Goal: Information Seeking & Learning: Learn about a topic

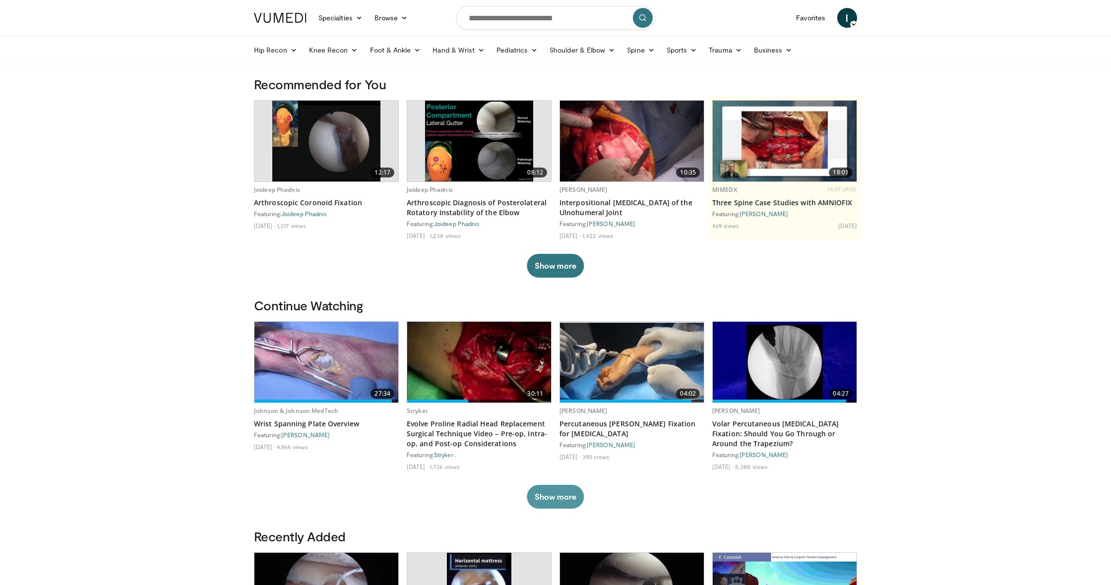
click at [571, 499] on button "Show more" at bounding box center [555, 497] width 57 height 24
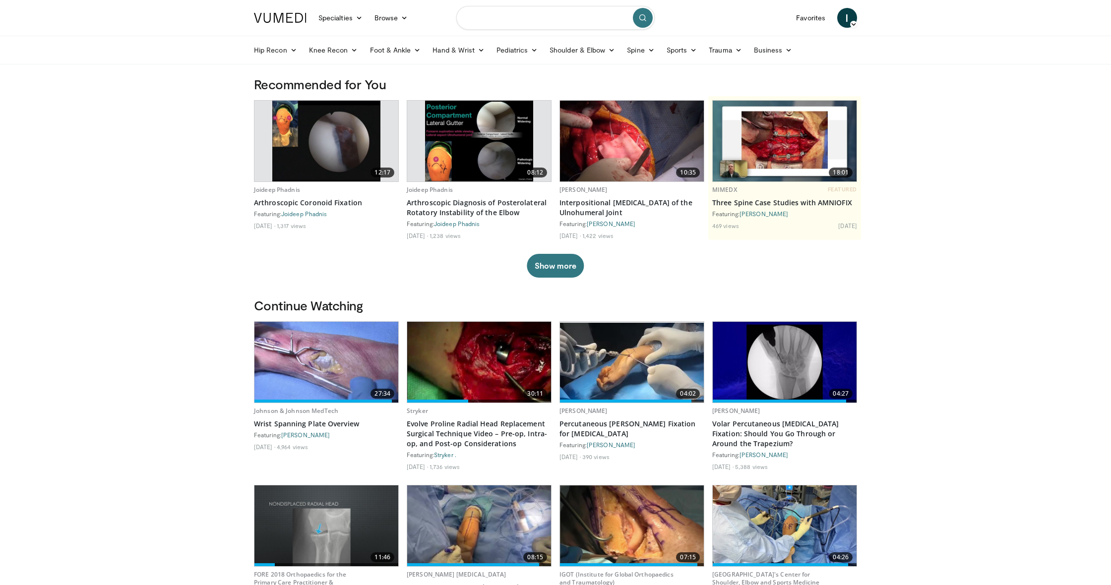
click at [580, 24] on input "Search topics, interventions" at bounding box center [555, 18] width 198 height 24
type input "**********"
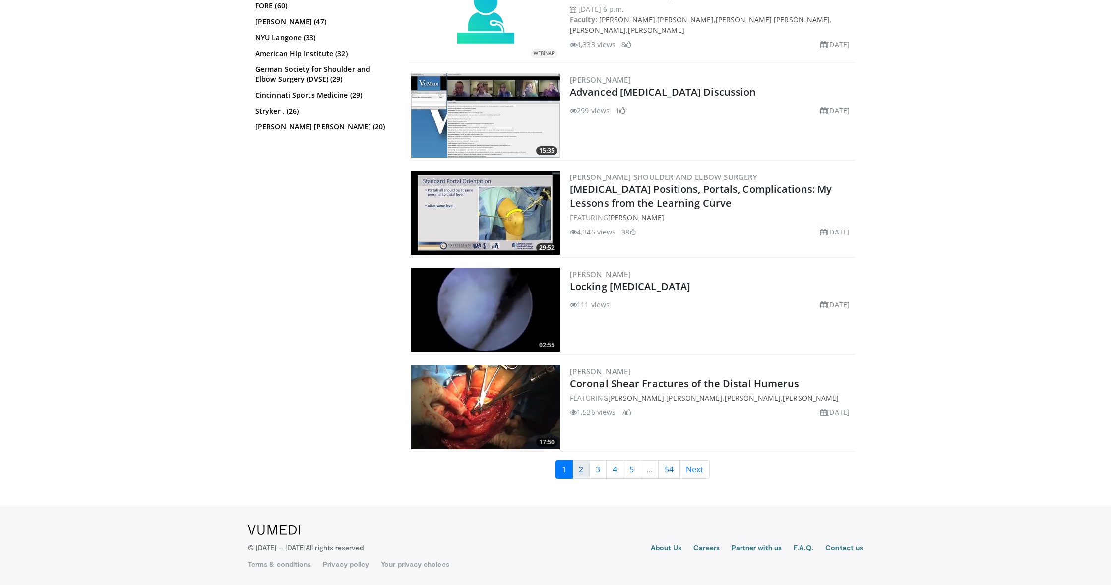
scroll to position [2275, 0]
click at [578, 474] on link "2" at bounding box center [580, 469] width 17 height 19
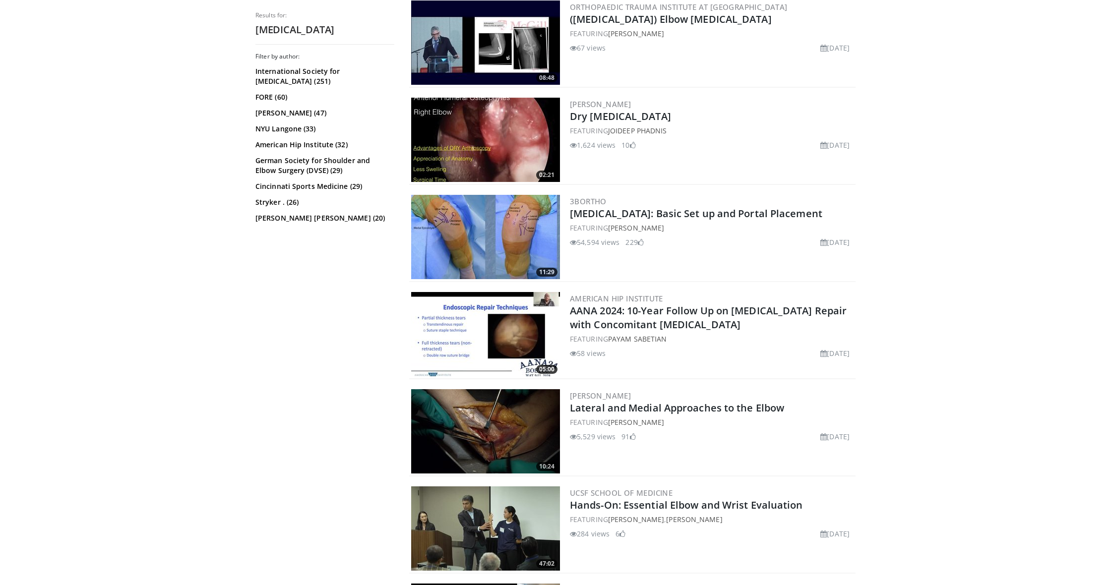
scroll to position [1675, 0]
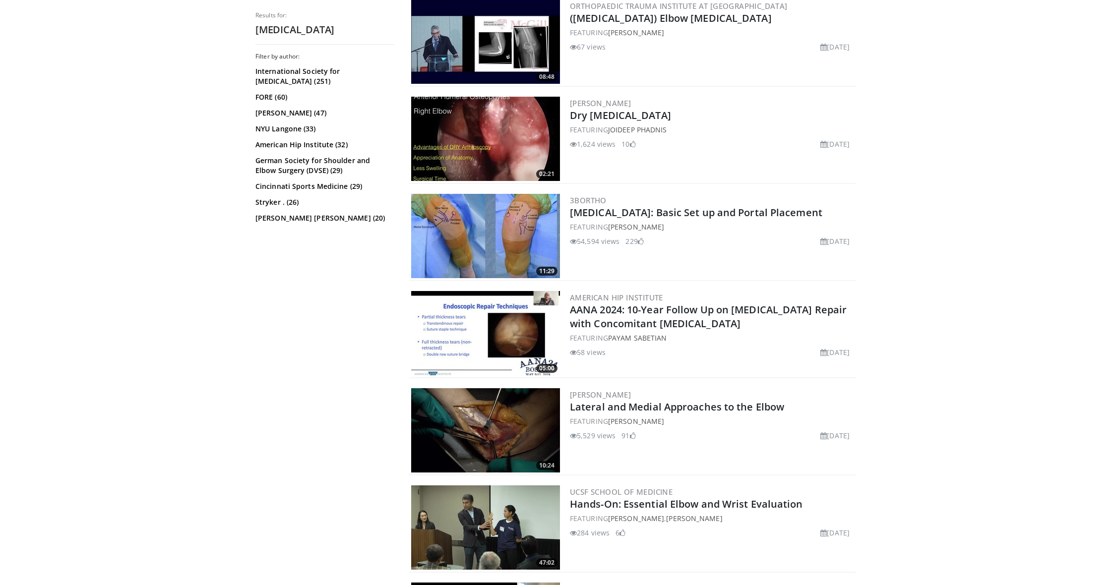
click at [498, 240] on img at bounding box center [485, 236] width 149 height 84
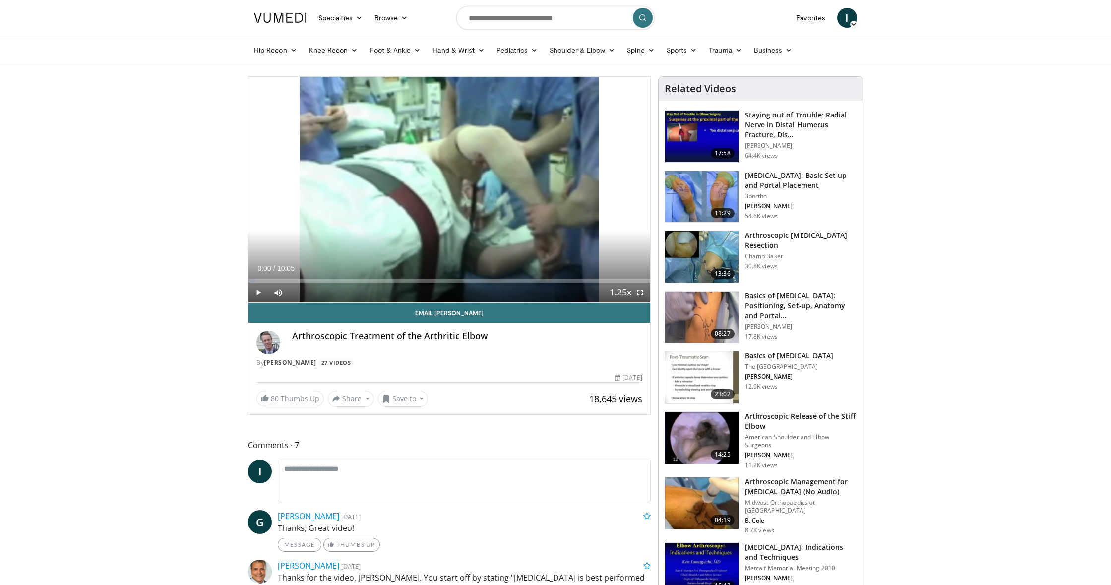
click at [259, 290] on span "Video Player" at bounding box center [259, 293] width 20 height 20
drag, startPoint x: 252, startPoint y: 292, endPoint x: 394, endPoint y: 331, distance: 147.0
click at [253, 293] on span "Video Player" at bounding box center [259, 293] width 20 height 20
click at [709, 449] on img at bounding box center [701, 438] width 73 height 52
click at [333, 280] on div "Progress Bar" at bounding box center [333, 281] width 1 height 4
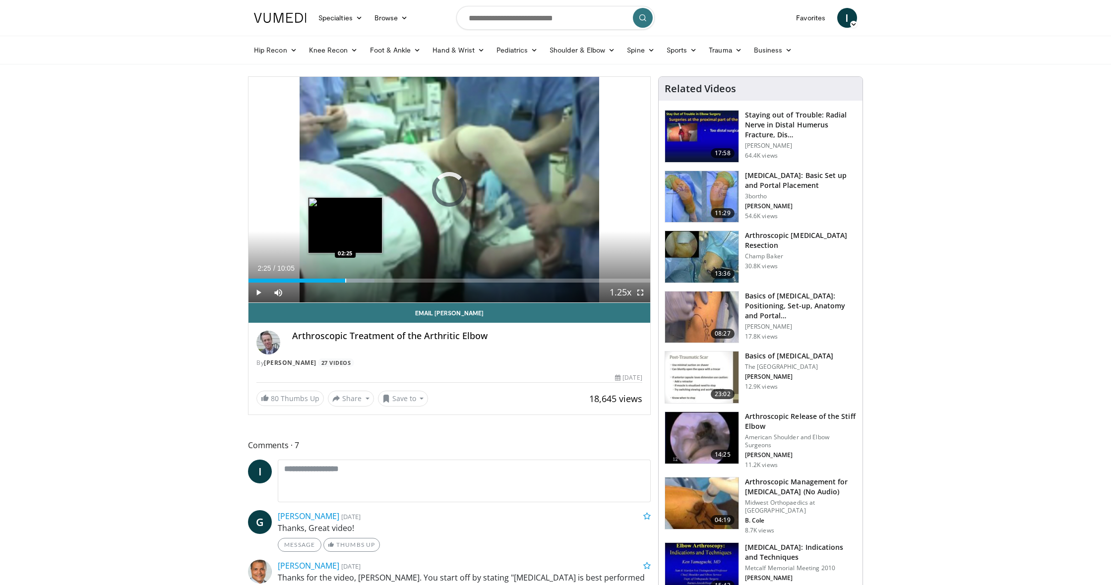
click at [345, 281] on div "Progress Bar" at bounding box center [345, 281] width 1 height 4
click at [358, 281] on div "Progress Bar" at bounding box center [358, 281] width 1 height 4
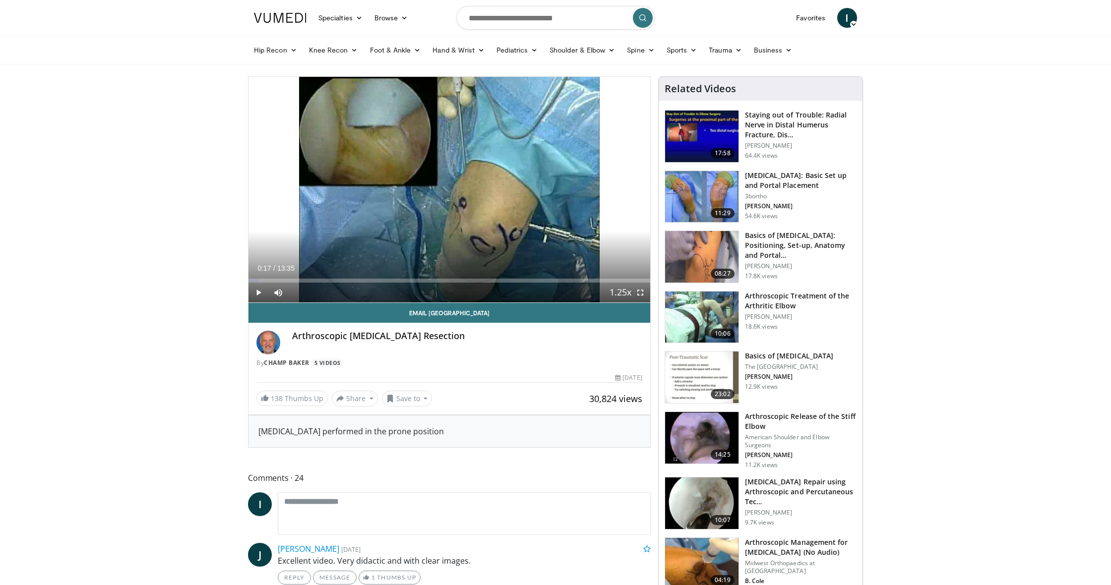
click at [257, 290] on span "Video Player" at bounding box center [259, 293] width 20 height 20
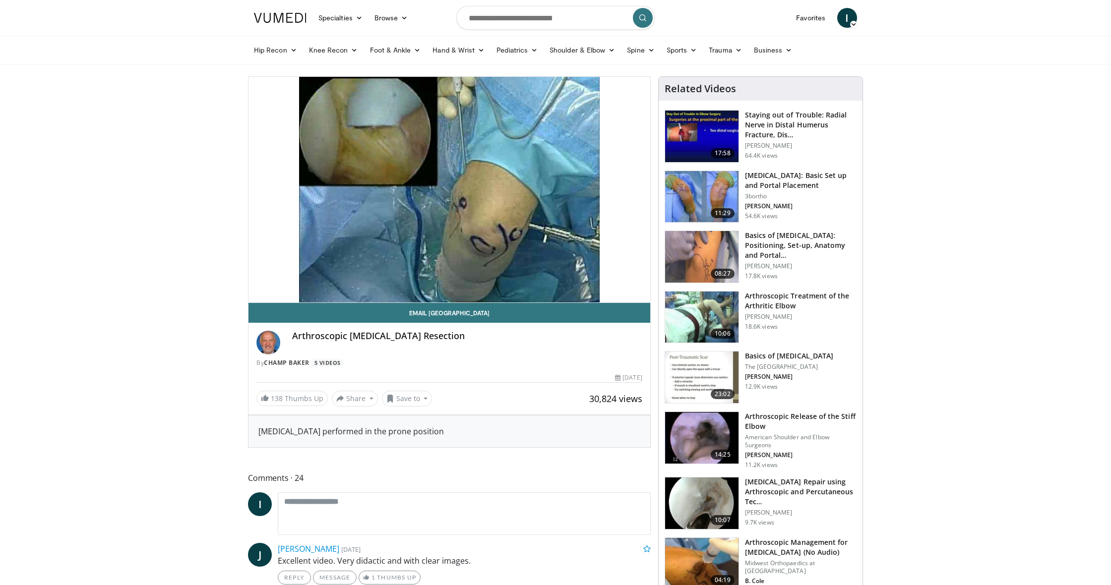
click at [257, 290] on div "10 seconds Tap to unmute" at bounding box center [450, 190] width 402 height 226
